Goal: Navigation & Orientation: Find specific page/section

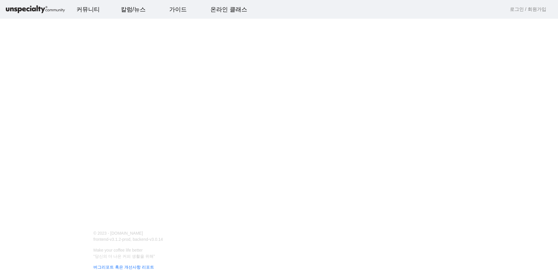
click at [39, 9] on img at bounding box center [35, 9] width 61 height 10
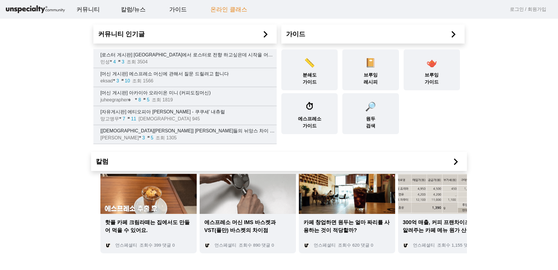
click at [228, 9] on link "온라인 클래스" at bounding box center [229, 9] width 46 height 16
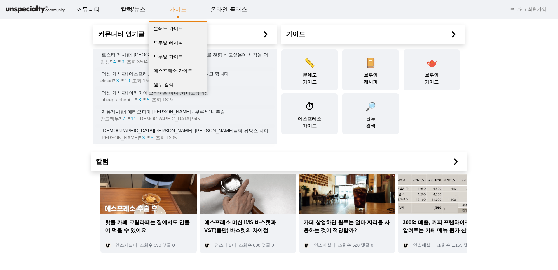
click at [179, 10] on link "가이드" at bounding box center [178, 9] width 27 height 16
